Goal: Information Seeking & Learning: Learn about a topic

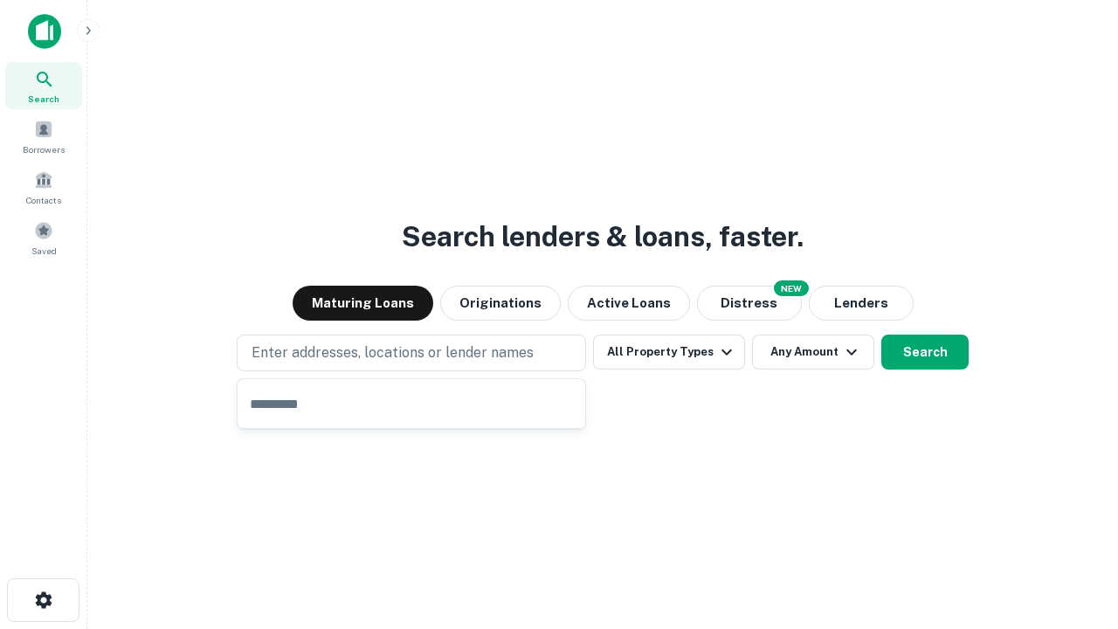
type input "**********"
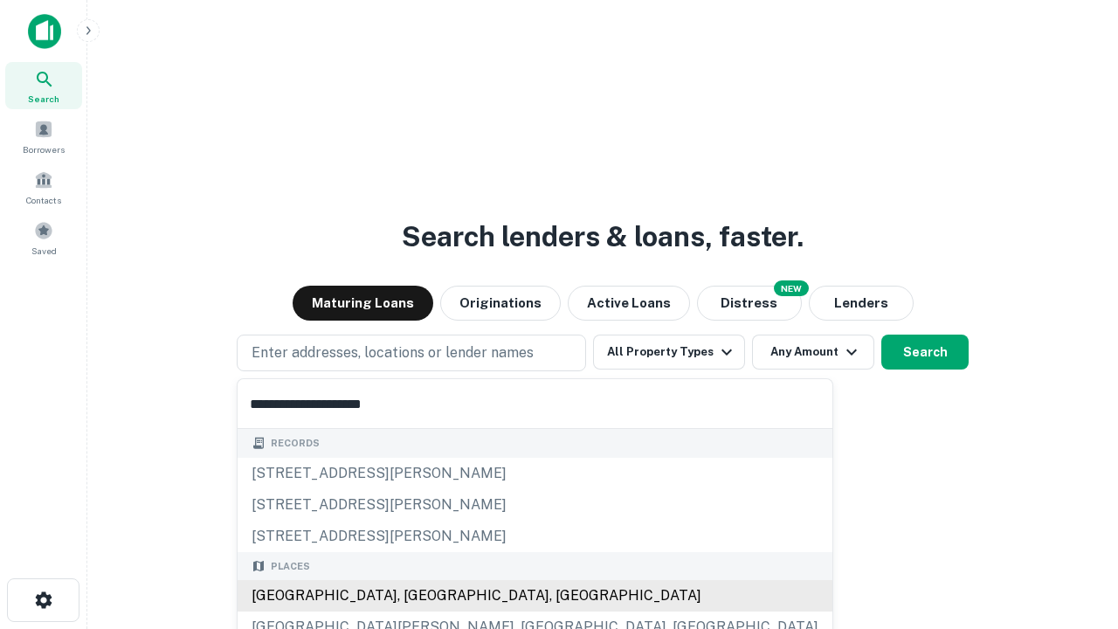
click at [417, 595] on div "[GEOGRAPHIC_DATA], [GEOGRAPHIC_DATA], [GEOGRAPHIC_DATA]" at bounding box center [534, 595] width 595 height 31
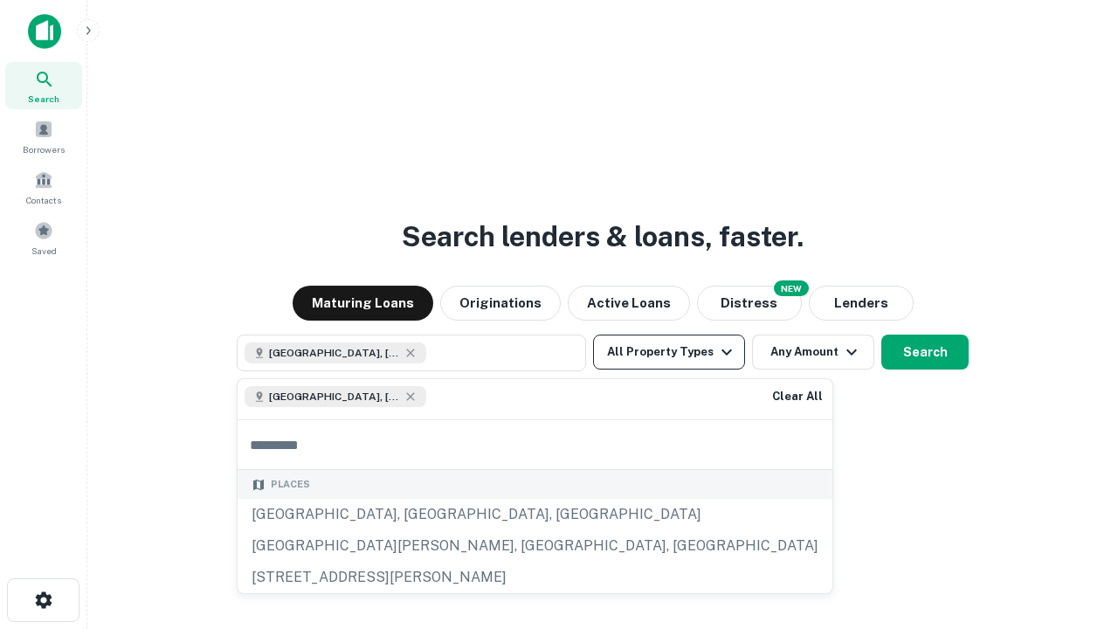
click at [669, 352] on button "All Property Types" at bounding box center [669, 351] width 152 height 35
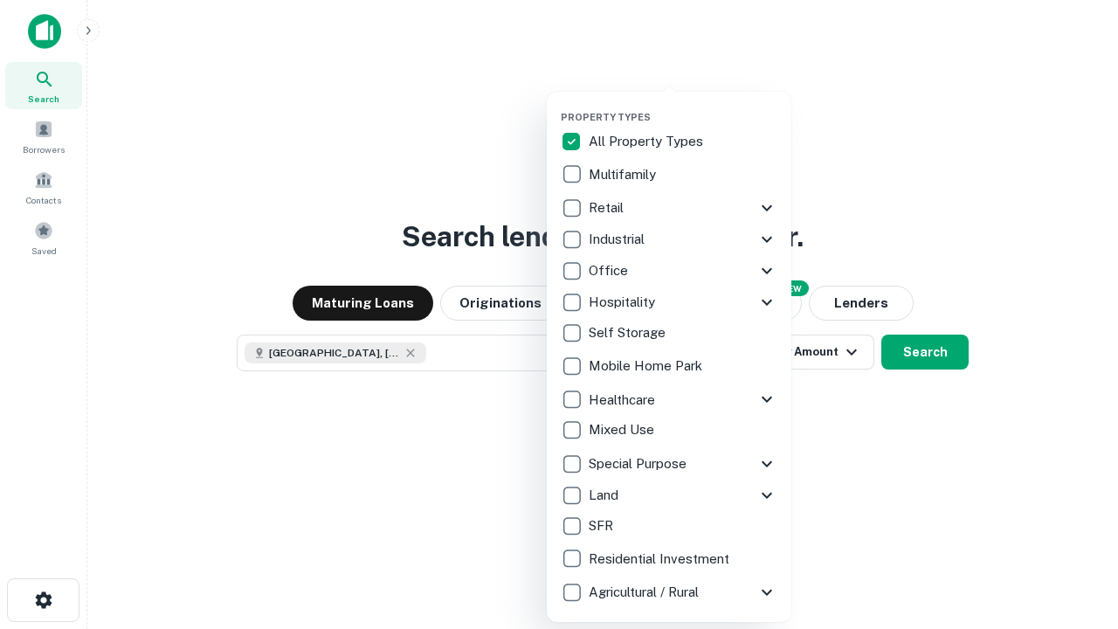
click at [683, 106] on button "button" at bounding box center [683, 106] width 244 height 1
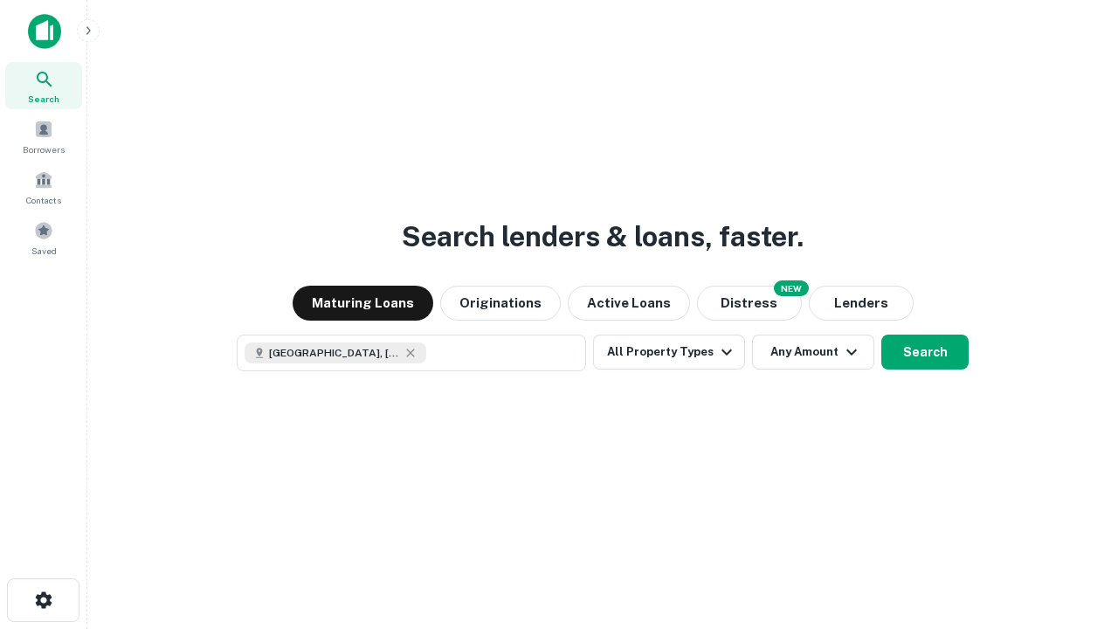
scroll to position [28, 0]
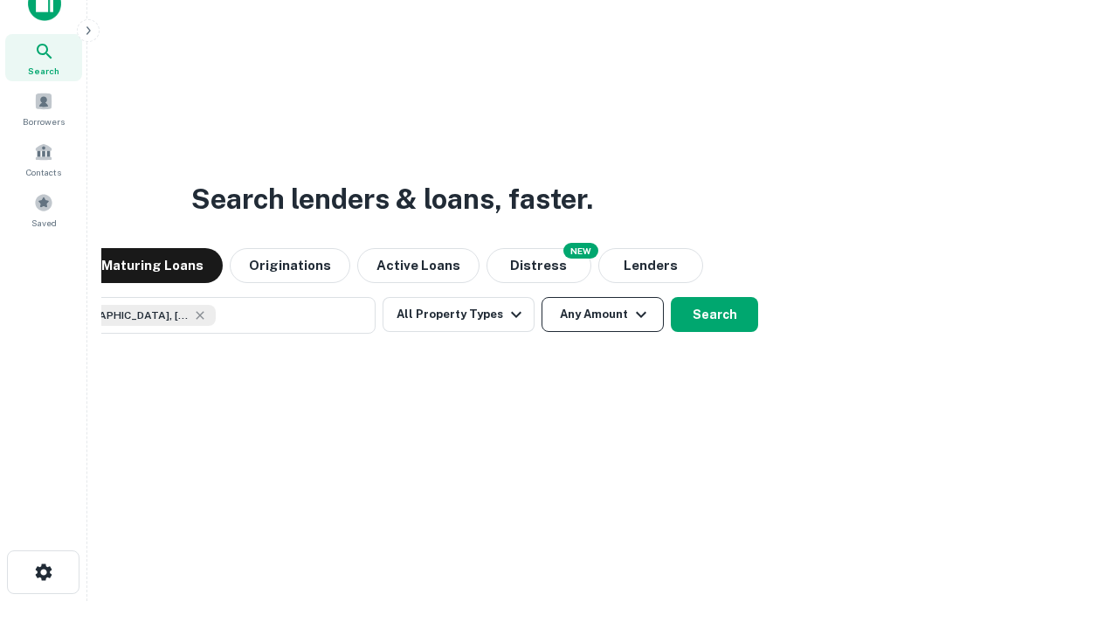
click at [541, 297] on button "Any Amount" at bounding box center [602, 314] width 122 height 35
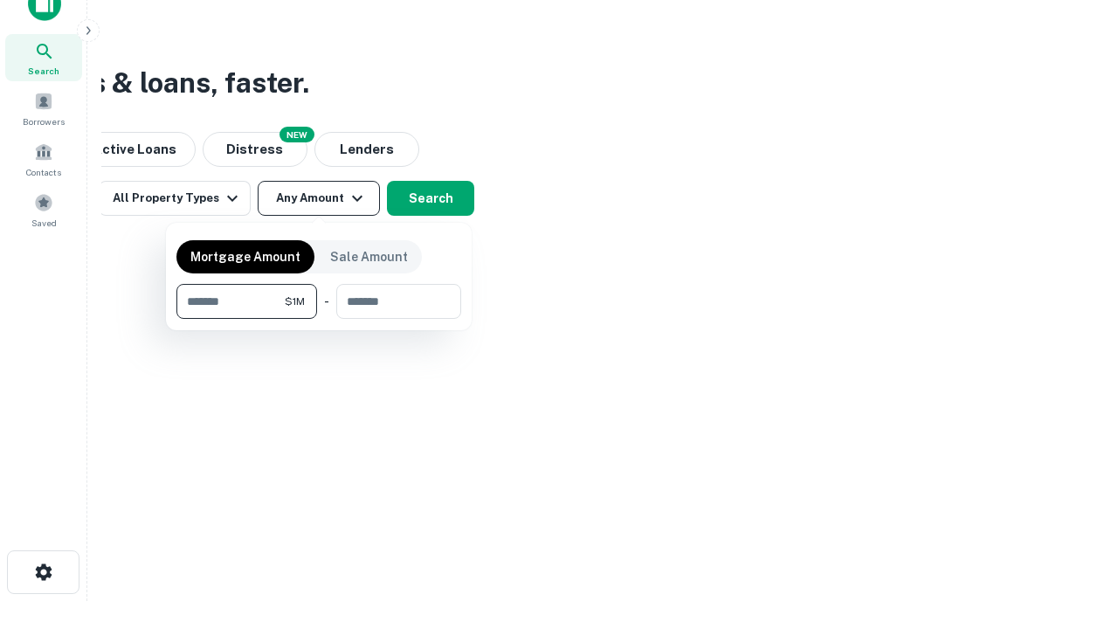
type input "*******"
click at [319, 319] on button "button" at bounding box center [318, 319] width 285 height 1
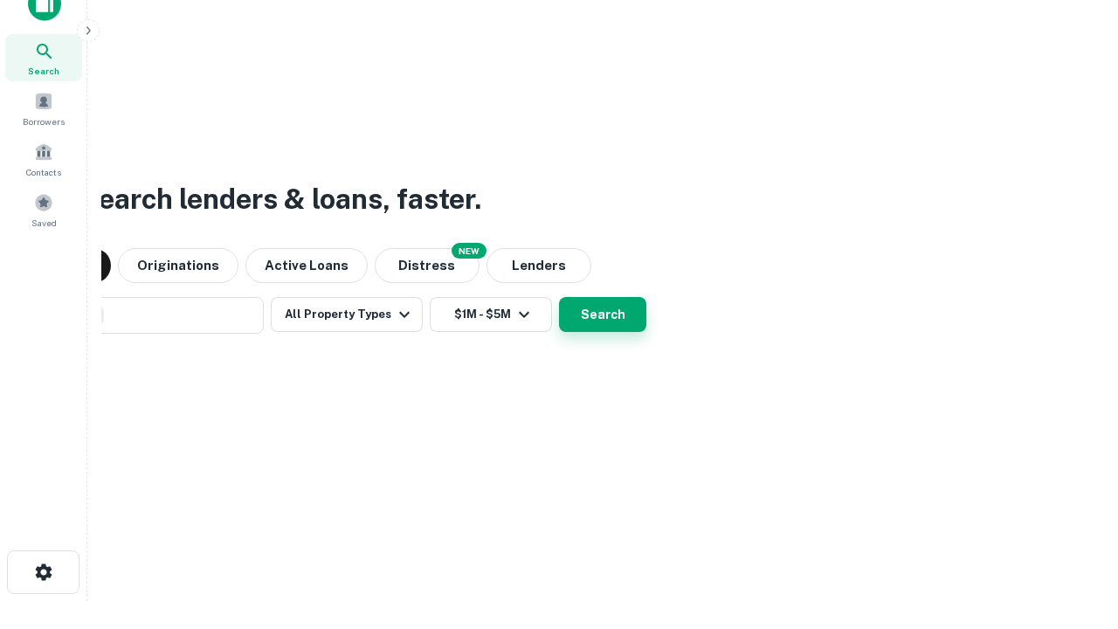
click at [559, 297] on button "Search" at bounding box center [602, 314] width 87 height 35
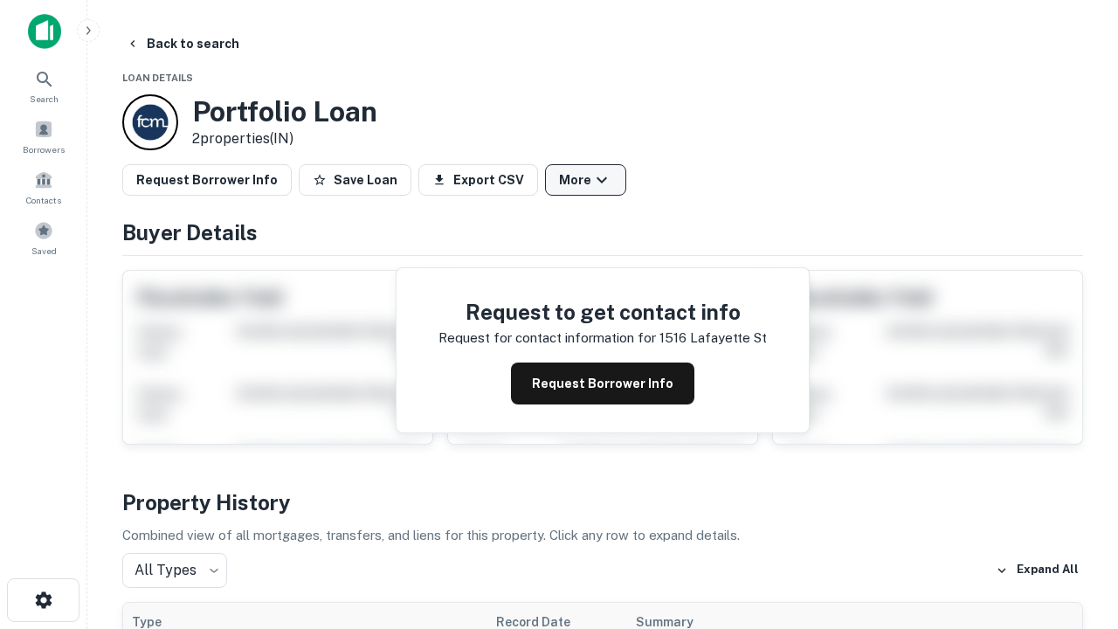
click at [585, 180] on button "More" at bounding box center [585, 179] width 81 height 31
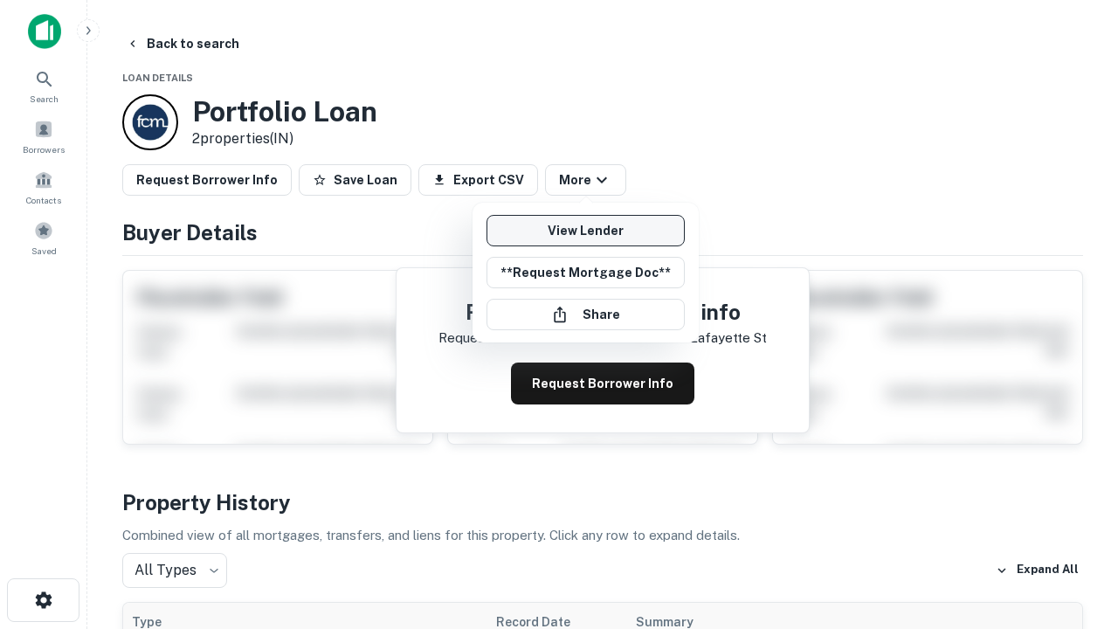
click at [585, 230] on link "View Lender" at bounding box center [585, 230] width 198 height 31
